Goal: Information Seeking & Learning: Learn about a topic

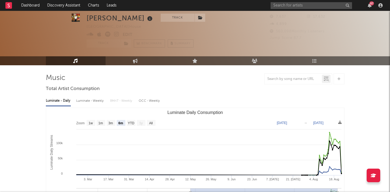
select select "6m"
select select "1w"
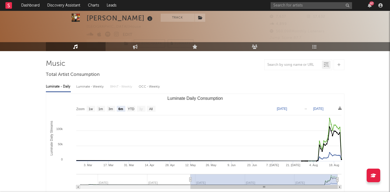
click at [370, 4] on div "87" at bounding box center [372, 3] width 5 height 4
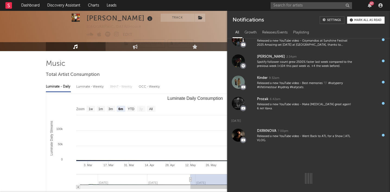
scroll to position [245, 0]
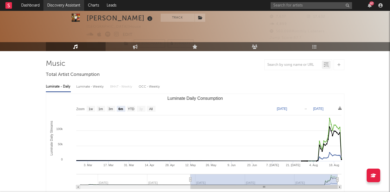
click at [55, 4] on link "Discovery Assistant" at bounding box center [63, 5] width 41 height 11
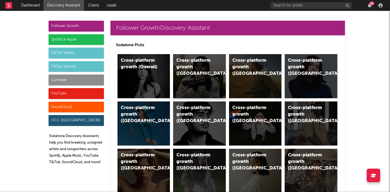
click at [191, 68] on div "Cross-platform growth ([GEOGRAPHIC_DATA])" at bounding box center [195, 67] width 37 height 20
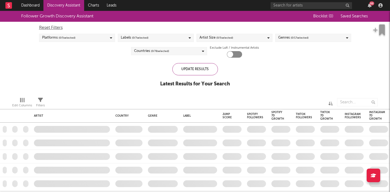
checkbox input "true"
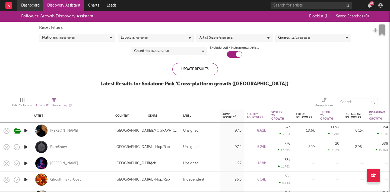
click at [30, 6] on link "Dashboard" at bounding box center [30, 5] width 26 height 11
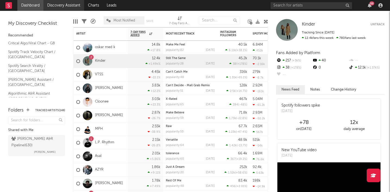
click at [62, 6] on link "Discovery Assistant" at bounding box center [63, 5] width 41 height 11
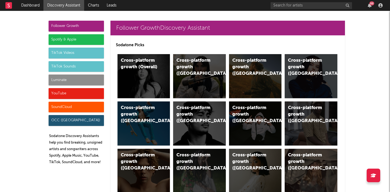
click at [74, 54] on div "TikTok Videos" at bounding box center [76, 53] width 55 height 11
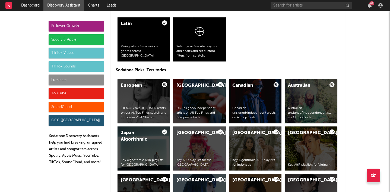
scroll to position [1391, 0]
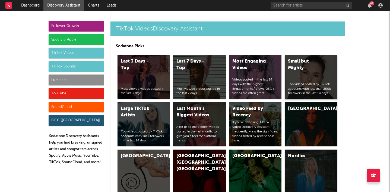
click at [308, 73] on div "Small but Mighty Top videos posted by TikTok accounts with less than 250k follo…" at bounding box center [311, 77] width 53 height 44
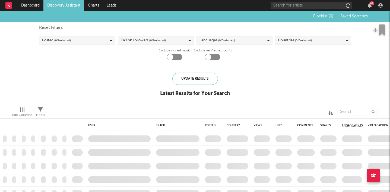
checkbox input "true"
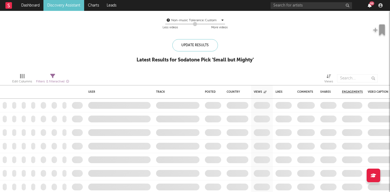
click at [371, 6] on icon "button" at bounding box center [370, 5] width 4 height 4
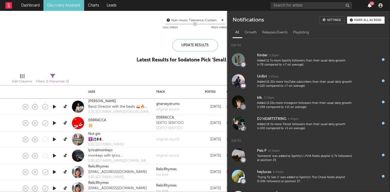
click at [371, 6] on icon "button" at bounding box center [370, 5] width 4 height 4
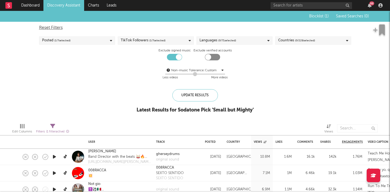
click at [313, 40] on span "( 0 / 228 selected)" at bounding box center [305, 40] width 20 height 7
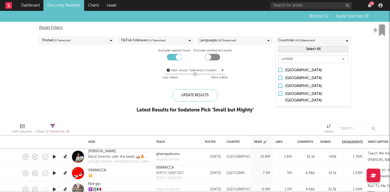
type input "united"
click at [280, 77] on div at bounding box center [280, 78] width 4 height 4
click at [278, 77] on input "[GEOGRAPHIC_DATA]" at bounding box center [278, 78] width 0 height 7
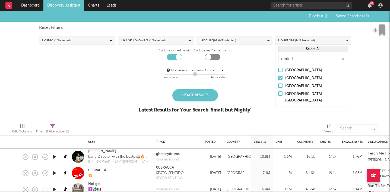
click at [239, 53] on div "Reset Filters Posted ( 1 / 7 selected) TikTok Followers ( 1 / 7 selected) Langu…" at bounding box center [195, 53] width 318 height 62
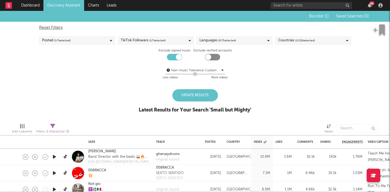
click at [202, 95] on div "Update Results" at bounding box center [196, 95] width 46 height 12
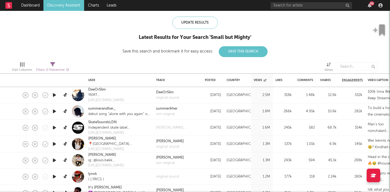
click at [54, 95] on icon "button" at bounding box center [55, 95] width 6 height 7
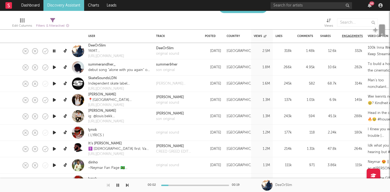
click at [54, 50] on icon "button" at bounding box center [54, 51] width 5 height 7
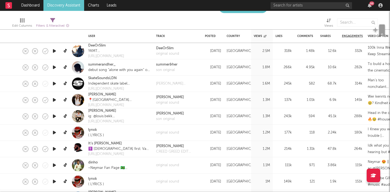
click at [54, 68] on icon "button" at bounding box center [55, 67] width 6 height 7
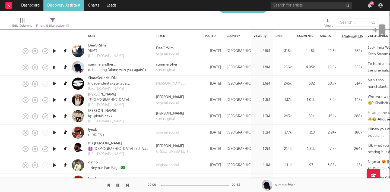
click at [54, 68] on icon "button" at bounding box center [54, 67] width 5 height 7
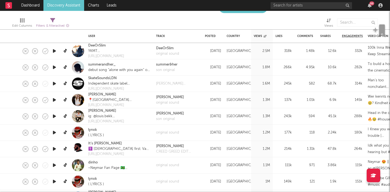
click at [54, 98] on icon "button" at bounding box center [55, 99] width 6 height 7
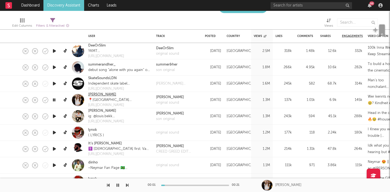
click at [95, 95] on link "[PERSON_NAME]" at bounding box center [102, 94] width 28 height 5
click at [53, 102] on icon "button" at bounding box center [54, 99] width 5 height 7
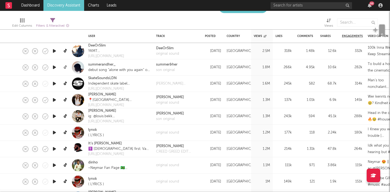
click at [65, 67] on icon at bounding box center [66, 67] width 4 height 4
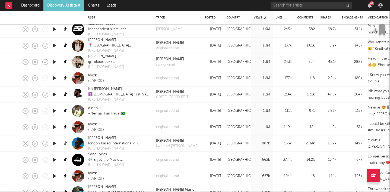
click at [65, 144] on icon at bounding box center [66, 143] width 4 height 4
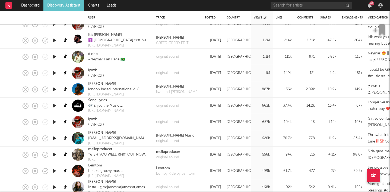
click at [53, 137] on icon "button" at bounding box center [55, 138] width 6 height 7
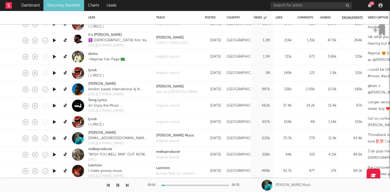
click at [56, 139] on icon "button" at bounding box center [54, 138] width 5 height 7
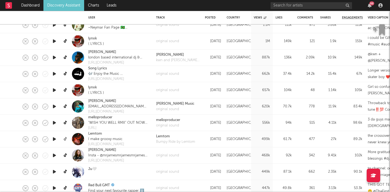
click at [65, 140] on icon at bounding box center [66, 139] width 4 height 4
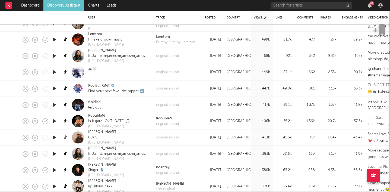
click at [64, 137] on icon at bounding box center [66, 137] width 4 height 4
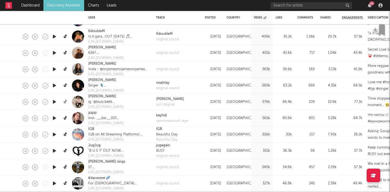
click at [65, 100] on icon at bounding box center [66, 102] width 4 height 4
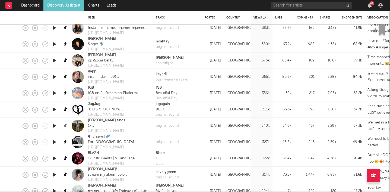
click at [65, 127] on icon at bounding box center [66, 126] width 4 height 4
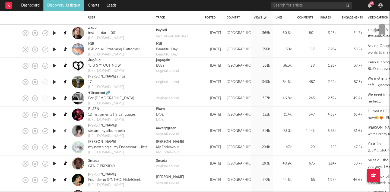
click at [67, 130] on icon at bounding box center [66, 131] width 4 height 4
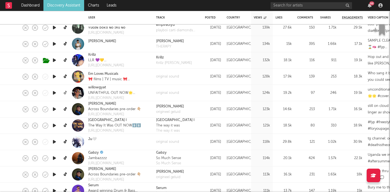
click at [65, 93] on icon at bounding box center [66, 93] width 4 height 4
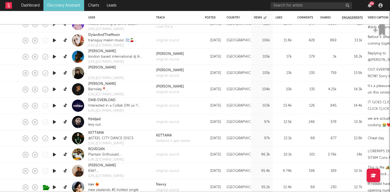
click at [63, 74] on link at bounding box center [65, 73] width 7 height 10
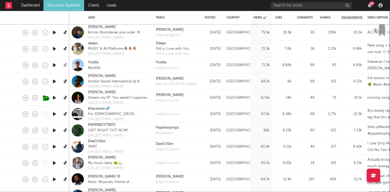
click at [66, 65] on icon at bounding box center [66, 65] width 4 height 4
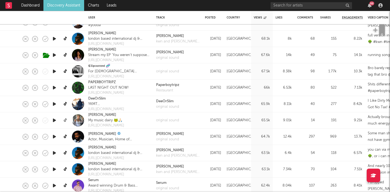
click at [65, 121] on icon at bounding box center [66, 120] width 4 height 4
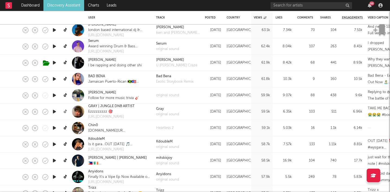
click at [66, 111] on icon at bounding box center [66, 111] width 4 height 4
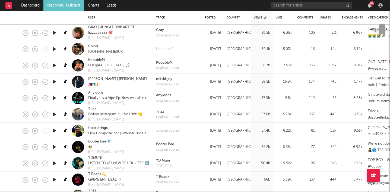
click at [52, 147] on icon "button" at bounding box center [55, 146] width 6 height 7
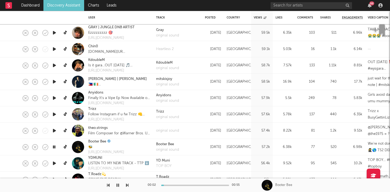
click at [54, 148] on icon "button" at bounding box center [54, 146] width 5 height 7
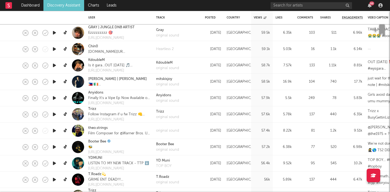
click at [55, 82] on icon "button" at bounding box center [55, 81] width 6 height 7
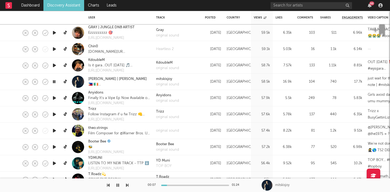
click at [54, 82] on icon "button" at bounding box center [54, 81] width 5 height 7
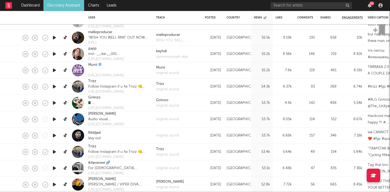
click at [54, 118] on icon "button" at bounding box center [55, 119] width 6 height 7
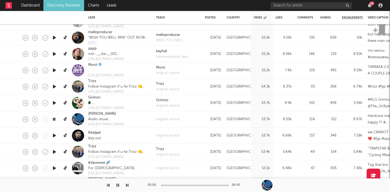
click at [54, 118] on icon "button" at bounding box center [54, 119] width 5 height 7
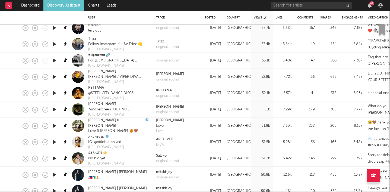
click at [55, 142] on icon "button" at bounding box center [55, 142] width 6 height 7
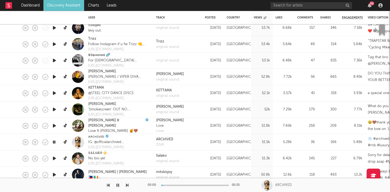
click at [55, 142] on icon "button" at bounding box center [54, 142] width 5 height 7
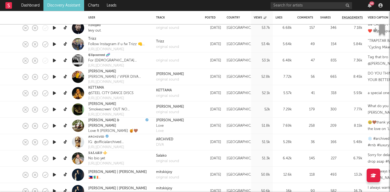
click at [53, 159] on icon "button" at bounding box center [55, 158] width 6 height 7
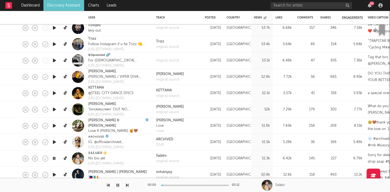
click at [53, 159] on icon "button" at bounding box center [54, 158] width 5 height 7
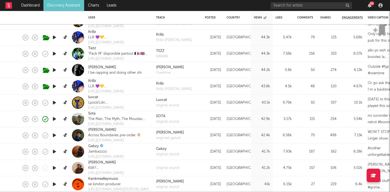
click at [54, 119] on icon "button" at bounding box center [55, 118] width 6 height 7
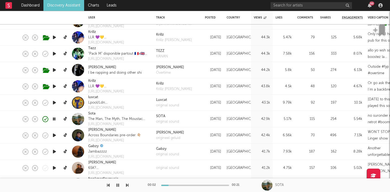
click at [54, 119] on icon "button" at bounding box center [54, 118] width 5 height 7
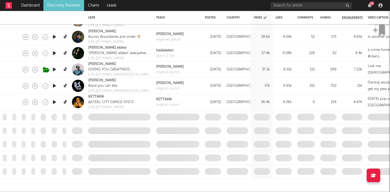
click at [54, 85] on icon "button" at bounding box center [55, 85] width 6 height 7
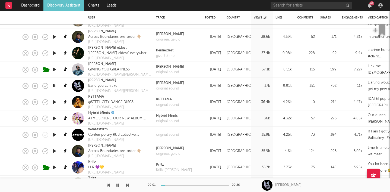
click at [55, 85] on icon "button" at bounding box center [54, 85] width 5 height 7
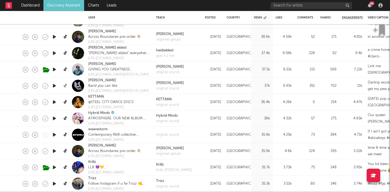
click at [65, 85] on icon at bounding box center [66, 86] width 4 height 4
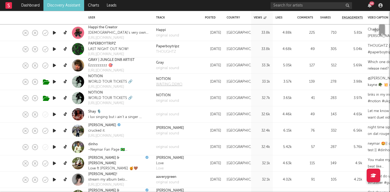
click at [171, 83] on div "WAITING DEMO" at bounding box center [169, 84] width 26 height 5
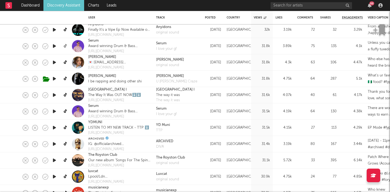
click at [64, 45] on icon at bounding box center [66, 46] width 4 height 4
click at [161, 115] on div "I love your gf" at bounding box center [166, 113] width 21 height 5
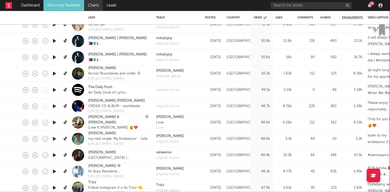
click at [90, 9] on link "Charts" at bounding box center [93, 5] width 19 height 11
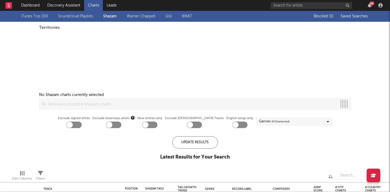
checkbox input "true"
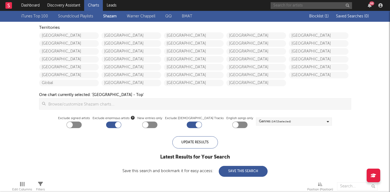
click at [324, 6] on input "text" at bounding box center [312, 5] width 82 height 7
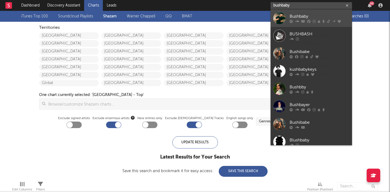
type input "bushbaby"
click at [321, 20] on div at bounding box center [320, 21] width 60 height 3
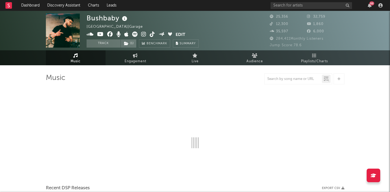
select select "6m"
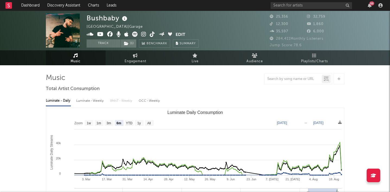
select select "6m"
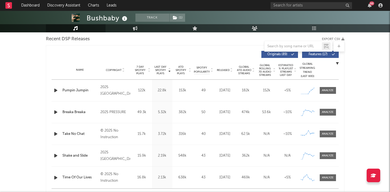
scroll to position [175, 0]
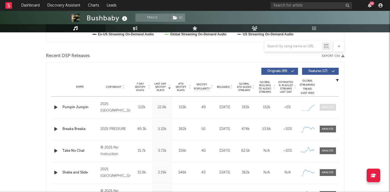
click at [329, 110] on span at bounding box center [328, 107] width 16 height 7
select select "1w"
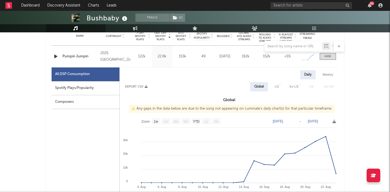
scroll to position [226, 0]
click at [81, 86] on div "Spotify Plays/Popularity" at bounding box center [86, 88] width 68 height 14
select select "1w"
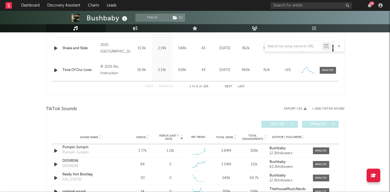
scroll to position [642, 0]
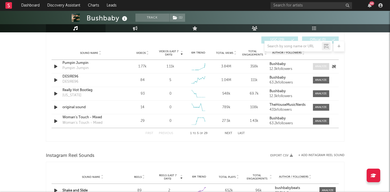
click at [321, 66] on div at bounding box center [321, 66] width 12 height 4
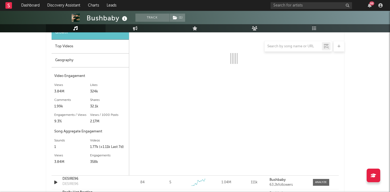
select select "1w"
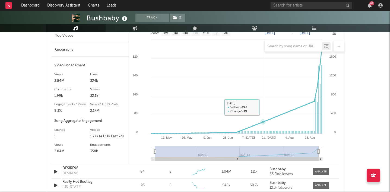
scroll to position [711, 0]
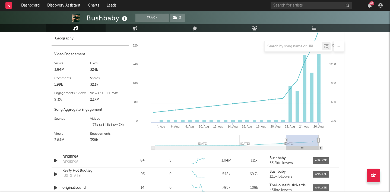
type input "[DATE]"
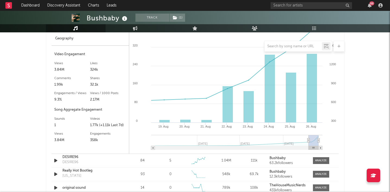
drag, startPoint x: 155, startPoint y: 140, endPoint x: 308, endPoint y: 138, distance: 153.0
click at [308, 138] on icon at bounding box center [309, 140] width 2 height 4
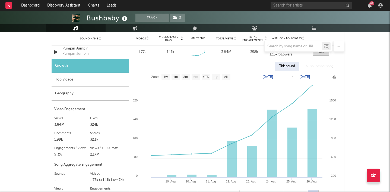
scroll to position [652, 0]
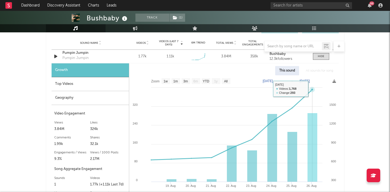
click at [311, 97] on rect at bounding box center [234, 143] width 210 height 137
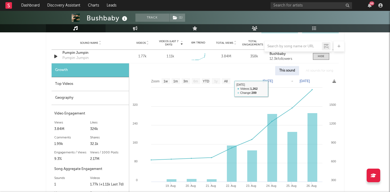
click at [78, 83] on div "Top Videos" at bounding box center [90, 84] width 77 height 14
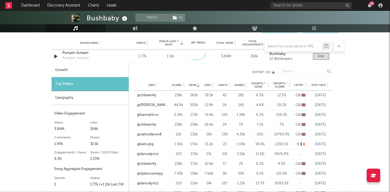
click at [83, 65] on div "Growth" at bounding box center [90, 70] width 77 height 14
select select "1w"
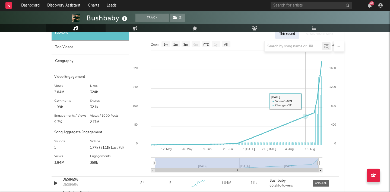
scroll to position [711, 0]
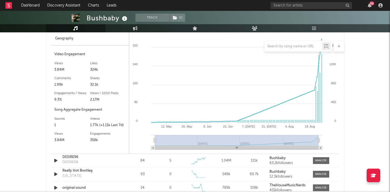
drag, startPoint x: 157, startPoint y: 139, endPoint x: 294, endPoint y: 138, distance: 137.5
click at [294, 138] on rect at bounding box center [237, 140] width 164 height 11
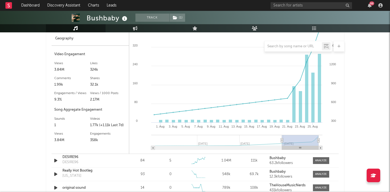
type input "[DATE]"
drag, startPoint x: 155, startPoint y: 140, endPoint x: 284, endPoint y: 144, distance: 129.9
click at [284, 144] on g at bounding box center [236, 142] width 171 height 15
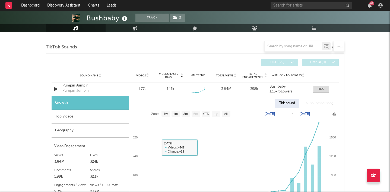
scroll to position [612, 0]
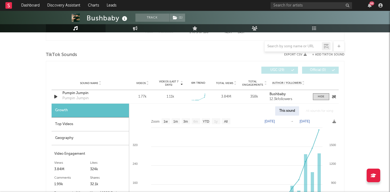
click at [77, 95] on div "Pumpin Jumpin" at bounding box center [90, 92] width 57 height 5
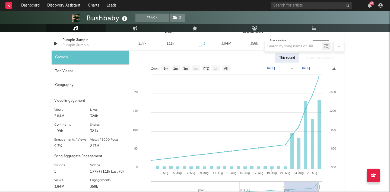
scroll to position [672, 0]
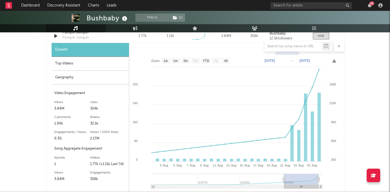
click at [74, 65] on div "Top Videos" at bounding box center [90, 64] width 77 height 14
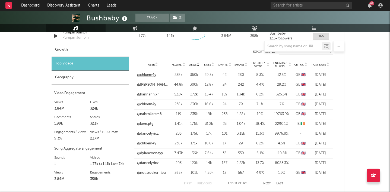
click at [150, 73] on link "@chloem4y" at bounding box center [146, 74] width 19 height 5
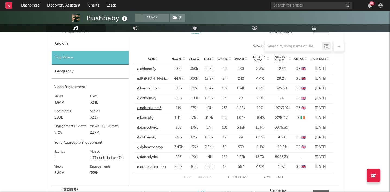
scroll to position [679, 0]
click at [96, 74] on div "Geography" at bounding box center [90, 71] width 77 height 14
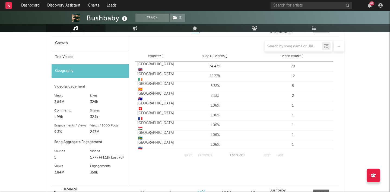
click at [77, 43] on div at bounding box center [195, 46] width 299 height 11
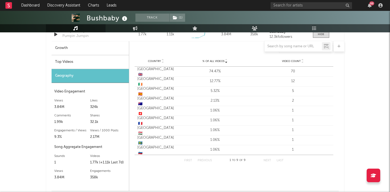
scroll to position [665, 0]
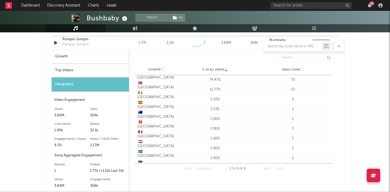
click at [64, 55] on div "Growth" at bounding box center [90, 57] width 77 height 14
select select "1w"
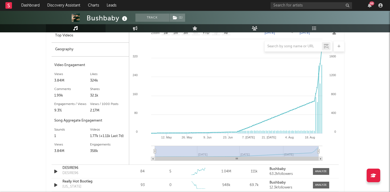
scroll to position [704, 0]
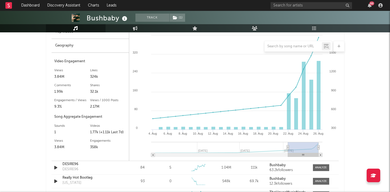
type input "[DATE]"
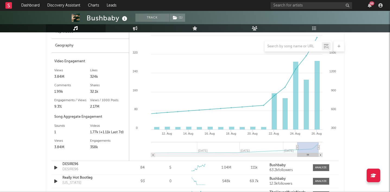
drag, startPoint x: 155, startPoint y: 148, endPoint x: 299, endPoint y: 145, distance: 143.8
click at [299, 145] on icon at bounding box center [297, 147] width 2 height 4
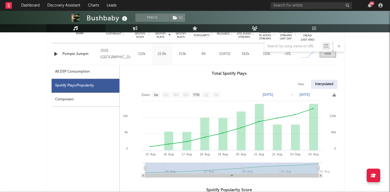
scroll to position [224, 0]
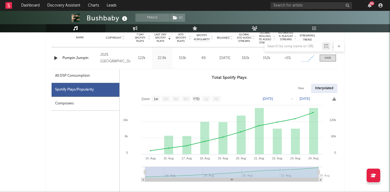
click at [98, 78] on div "All DSP Consumption" at bounding box center [86, 76] width 68 height 14
select select "1w"
